Goal: Task Accomplishment & Management: Manage account settings

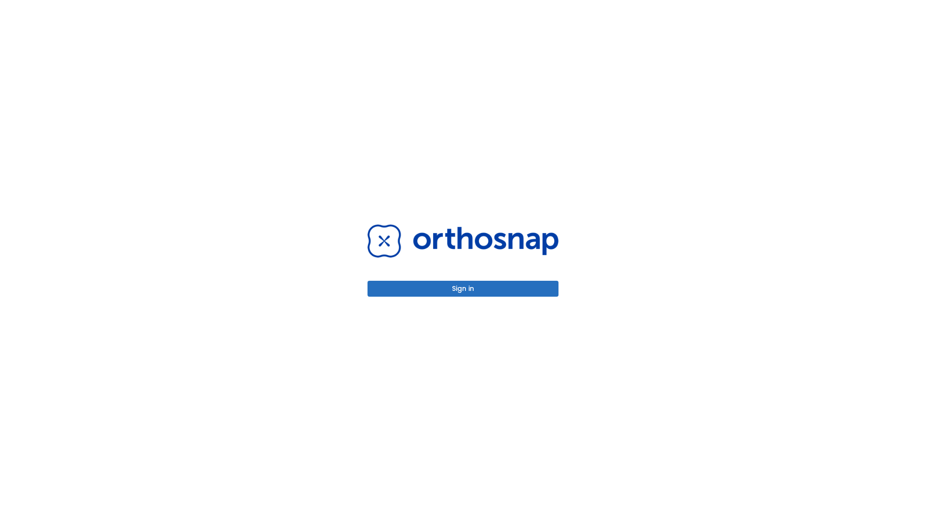
click at [463, 288] on button "Sign in" at bounding box center [463, 289] width 191 height 16
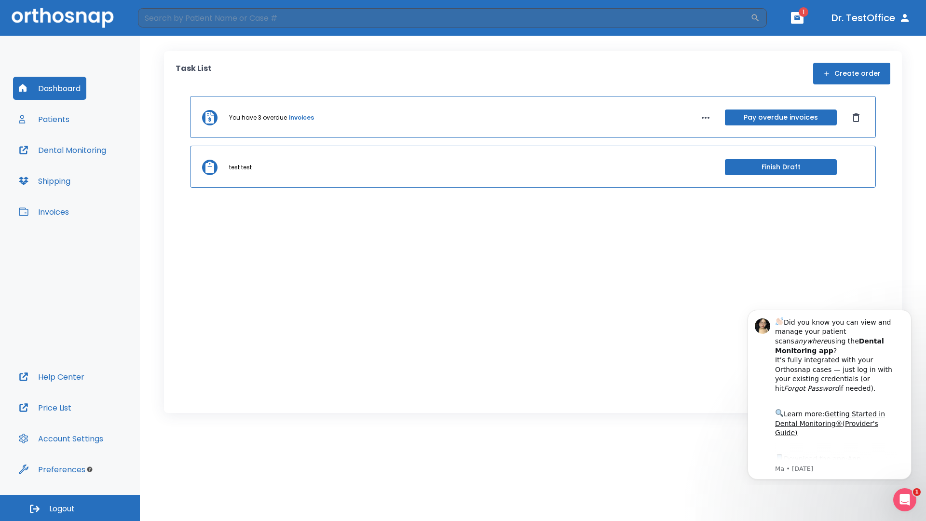
click at [70, 508] on span "Logout" at bounding box center [62, 509] width 26 height 11
